Goal: Navigation & Orientation: Find specific page/section

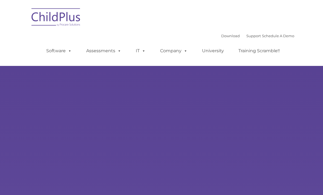
select select "MEDIUM"
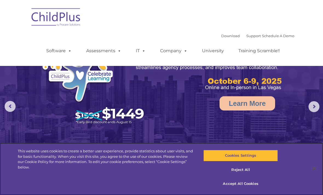
click at [251, 158] on button "Cookies Settings" at bounding box center [241, 156] width 74 height 12
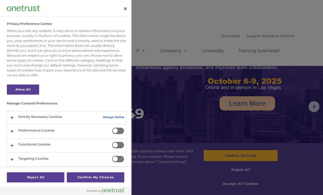
click at [229, 100] on div at bounding box center [161, 97] width 323 height 195
click at [122, 6] on button "Close" at bounding box center [125, 9] width 12 height 12
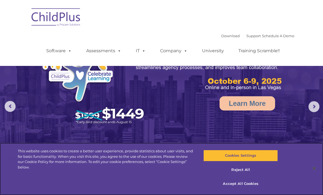
click at [315, 170] on button "Close" at bounding box center [315, 169] width 12 height 12
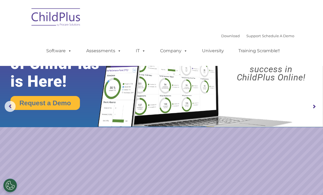
click at [65, 22] on img at bounding box center [56, 17] width 55 height 27
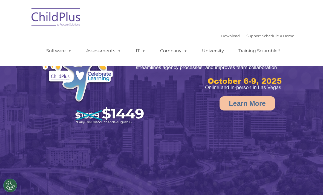
select select "MEDIUM"
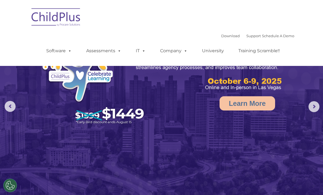
click at [225, 35] on link "Download" at bounding box center [230, 36] width 19 height 4
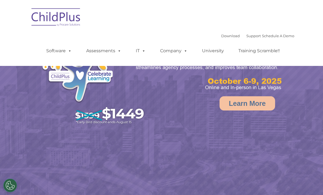
scroll to position [29, 0]
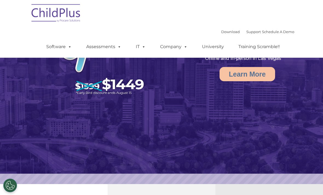
select select "MEDIUM"
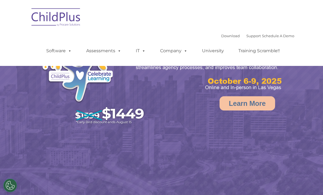
select select "MEDIUM"
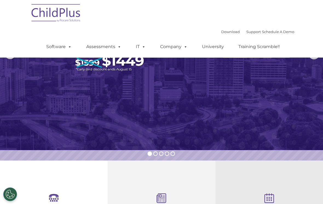
scroll to position [44, 0]
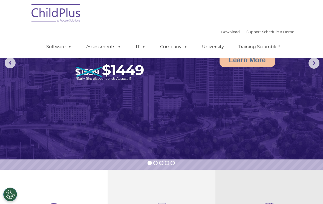
click at [67, 47] on span at bounding box center [69, 46] width 6 height 5
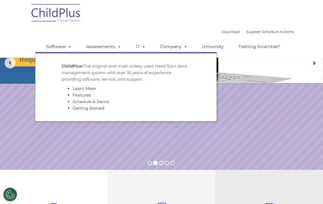
click at [66, 46] on span at bounding box center [69, 46] width 6 height 5
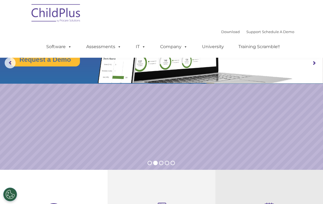
click at [103, 48] on link "Assessments" at bounding box center [104, 46] width 46 height 11
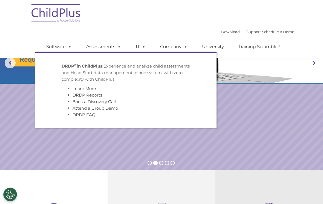
click at [167, 30] on div "Download Support | Schedule A Demo  MENU MENU Software ChildPlus: The original…" at bounding box center [164, 43] width 259 height 30
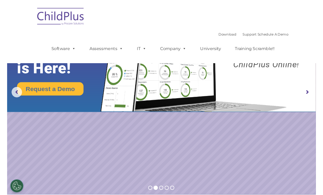
scroll to position [0, 0]
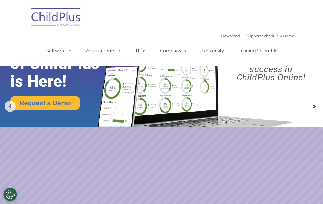
click at [223, 36] on link "Download" at bounding box center [230, 36] width 19 height 4
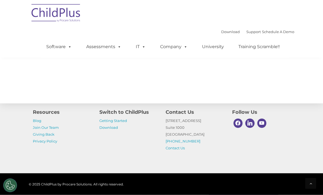
scroll to position [634, 0]
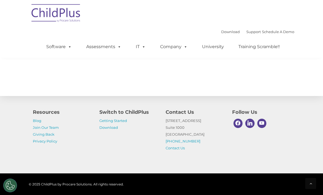
click at [125, 123] on link "Getting Started" at bounding box center [113, 121] width 28 height 4
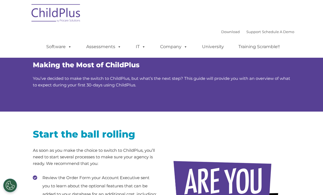
click at [56, 46] on link "Software" at bounding box center [59, 46] width 36 height 11
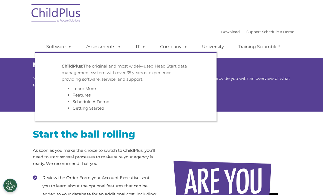
click at [275, 132] on div at bounding box center [228, 187] width 116 height 133
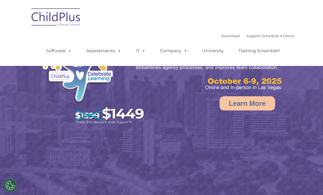
select select "MEDIUM"
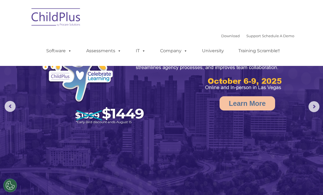
click at [228, 35] on link "Download" at bounding box center [230, 36] width 19 height 4
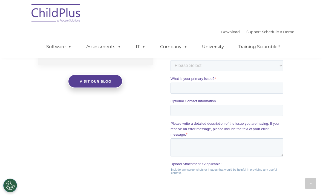
scroll to position [480, 0]
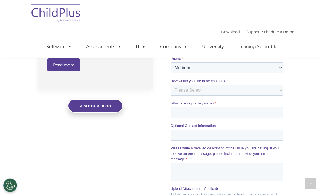
click at [63, 45] on link "Software" at bounding box center [59, 46] width 36 height 11
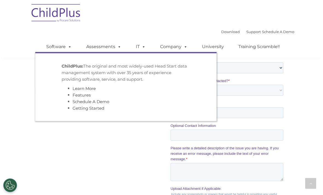
scroll to position [480, 0]
click at [105, 52] on link "Assessments" at bounding box center [104, 46] width 46 height 11
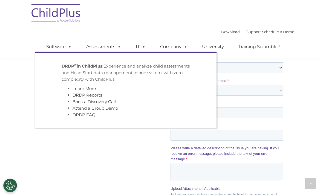
click at [145, 44] on span at bounding box center [143, 46] width 6 height 5
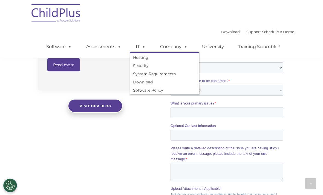
click at [175, 47] on link "Company" at bounding box center [174, 46] width 38 height 11
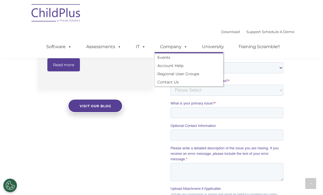
click at [217, 46] on link "University" at bounding box center [213, 46] width 33 height 11
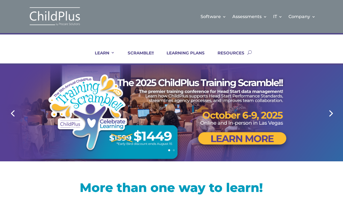
click at [302, 53] on div "LEARN IN-PERSON Consulting On-site Events Summit Scramble!! ONLINE Courses Cert…" at bounding box center [171, 52] width 309 height 22
